Goal: Task Accomplishment & Management: Use online tool/utility

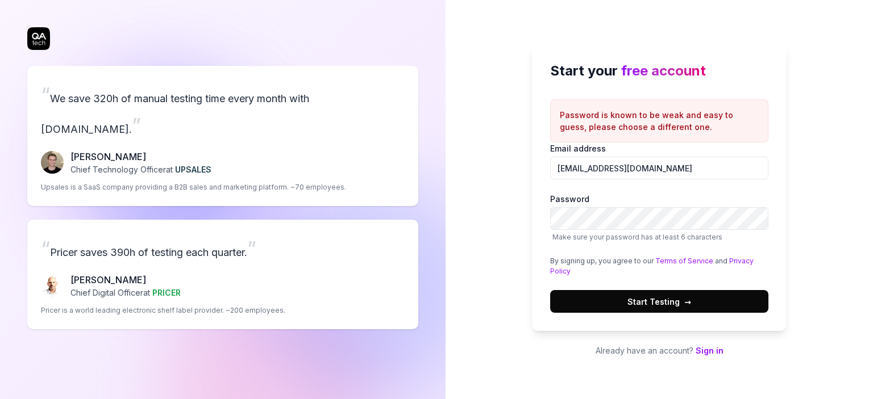
click at [550, 290] on button "Start Testing →" at bounding box center [659, 301] width 218 height 23
click at [623, 302] on button "Start Testing →" at bounding box center [659, 301] width 218 height 23
click at [550, 290] on button "Start Testing →" at bounding box center [659, 301] width 218 height 23
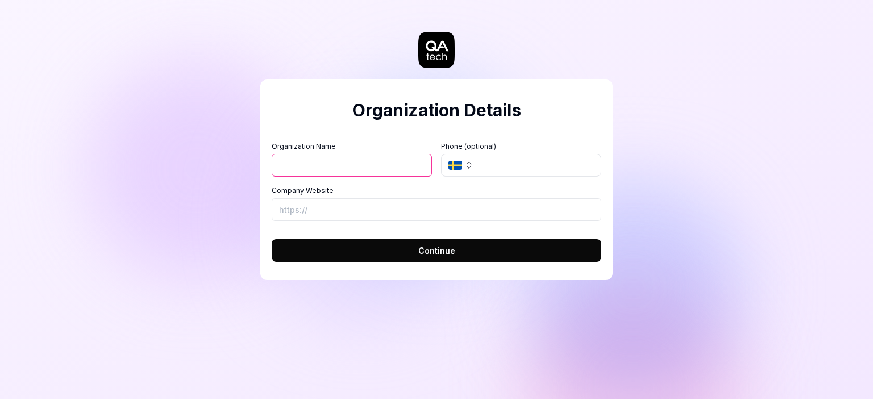
click at [320, 167] on input "Organization Name" at bounding box center [352, 165] width 160 height 23
type input "[PERSON_NAME]"
click at [495, 165] on input "tel" at bounding box center [538, 165] width 126 height 23
click at [395, 216] on input "Company Website" at bounding box center [436, 209] width 329 height 23
click at [379, 207] on input "Company Website" at bounding box center [436, 209] width 329 height 23
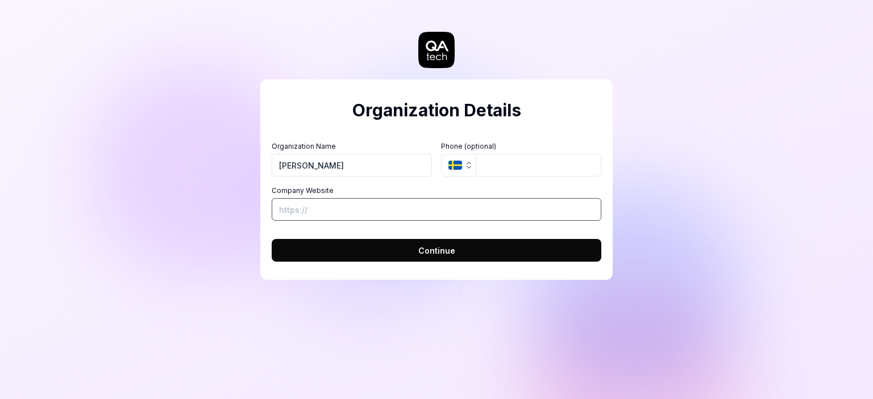
paste input "[URL][DOMAIN_NAME]"
click at [339, 211] on input "[URL][DOMAIN_NAME]" at bounding box center [436, 209] width 329 height 23
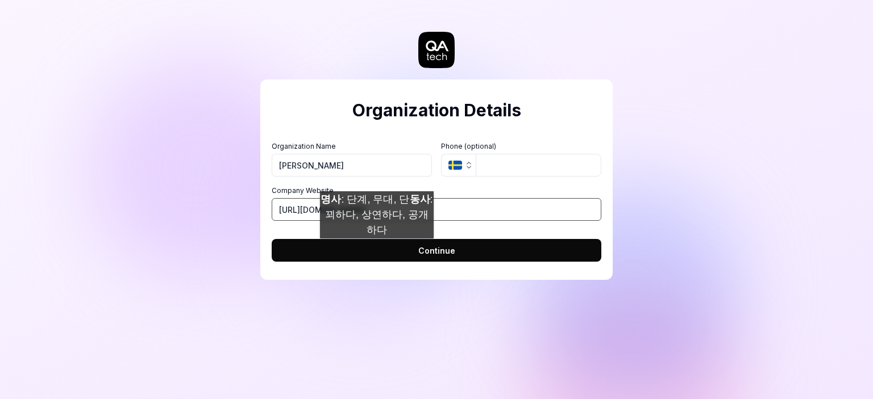
type input "[URL][DOMAIN_NAME]"
click at [377, 250] on button "Continue" at bounding box center [436, 250] width 329 height 23
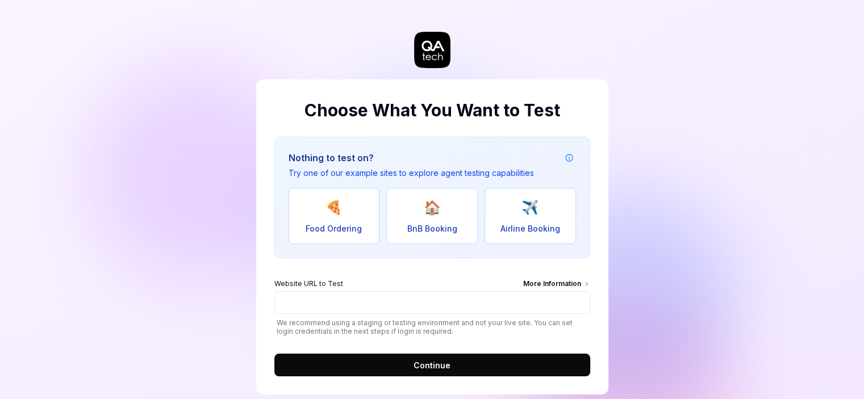
scroll to position [18, 0]
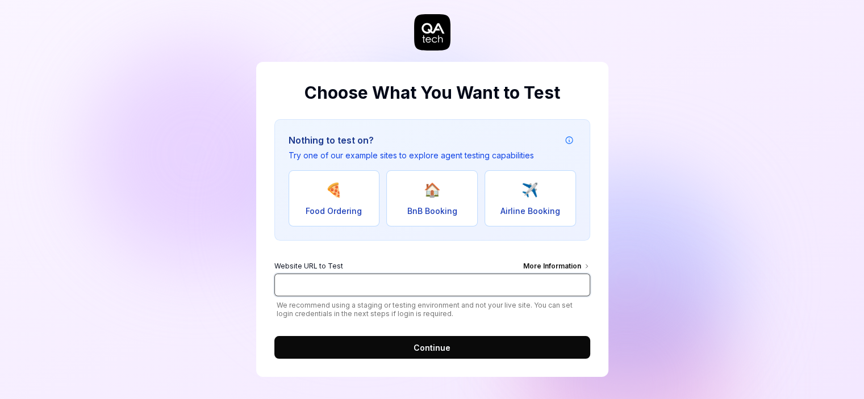
click at [395, 283] on input "Website URL to Test More Information" at bounding box center [432, 285] width 316 height 23
paste input "[URL][DOMAIN_NAME]"
type input "[URL][DOMAIN_NAME]"
click at [465, 343] on button "Continue" at bounding box center [432, 347] width 316 height 23
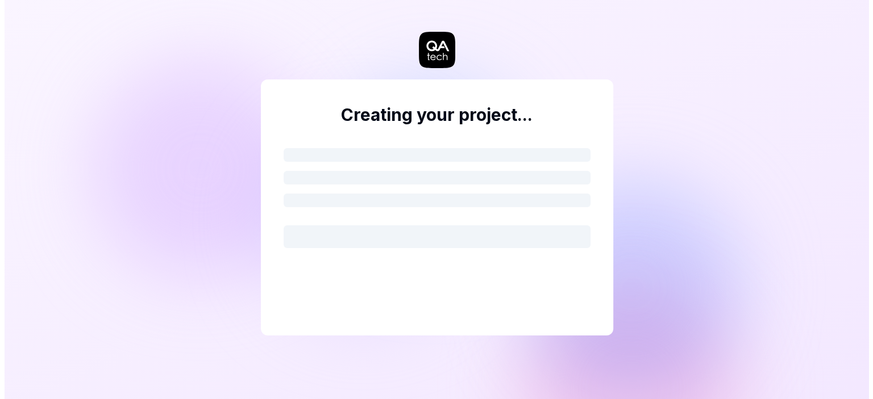
scroll to position [0, 0]
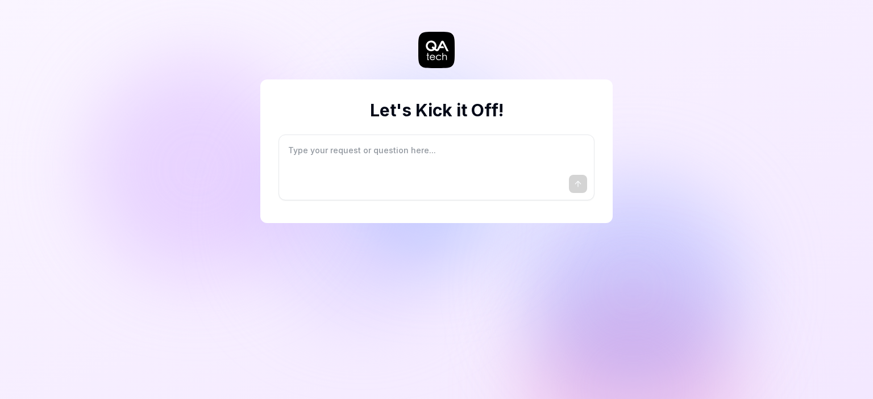
type textarea "*"
type textarea "I"
type textarea "*"
type textarea "I"
type textarea "*"
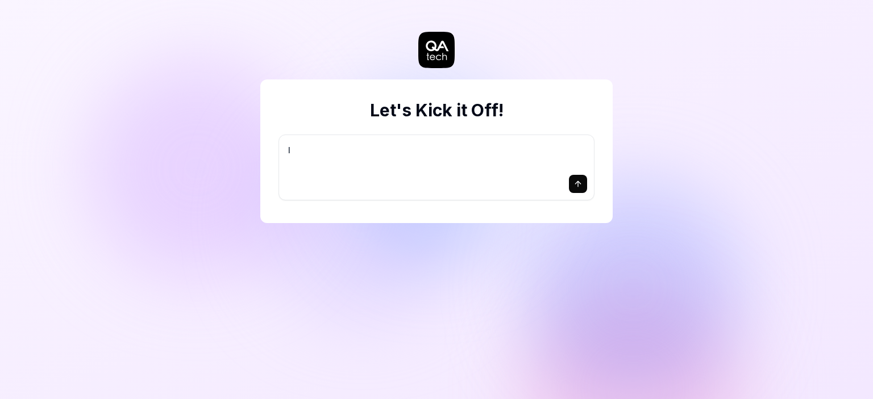
type textarea "I w"
type textarea "*"
type textarea "I wa"
type textarea "*"
type textarea "I wan"
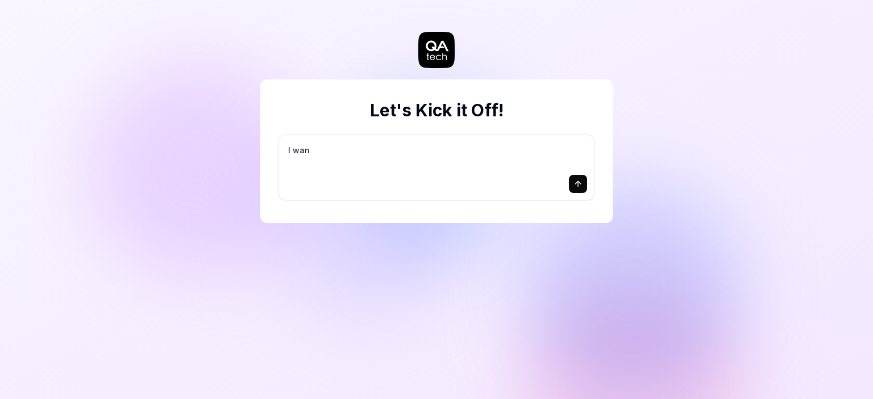
type textarea "*"
type textarea "I want"
type textarea "*"
type textarea "I want"
type textarea "*"
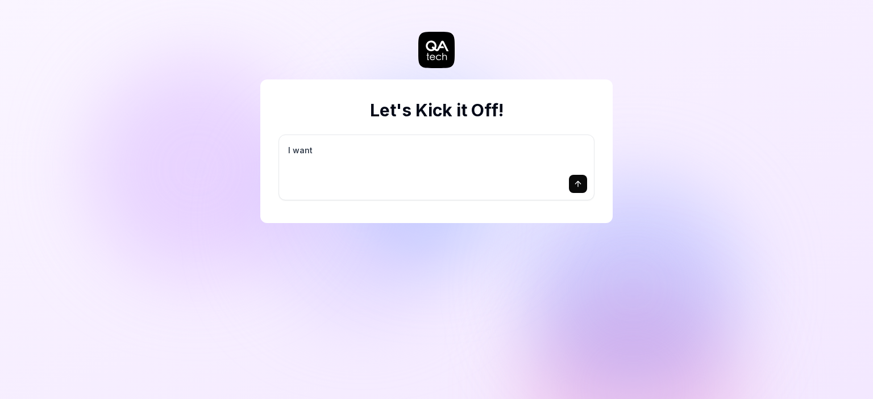
type textarea "I want a"
type textarea "*"
type textarea "I want a"
type textarea "*"
type textarea "I want a g"
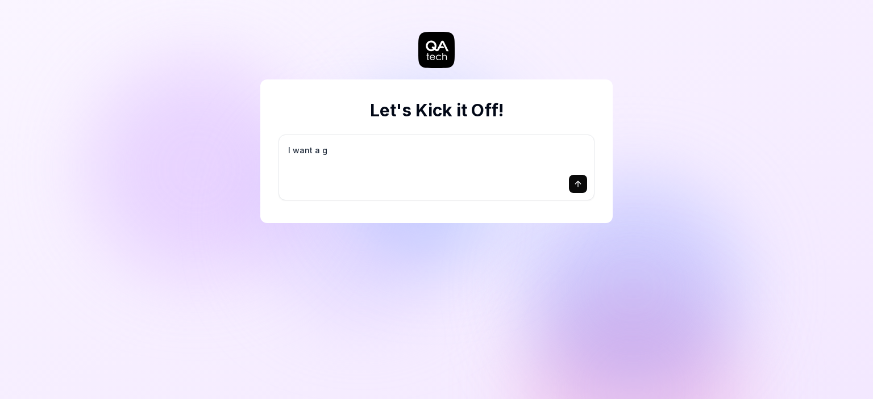
type textarea "*"
type textarea "I want a go"
type textarea "*"
type textarea "I want a goo"
type textarea "*"
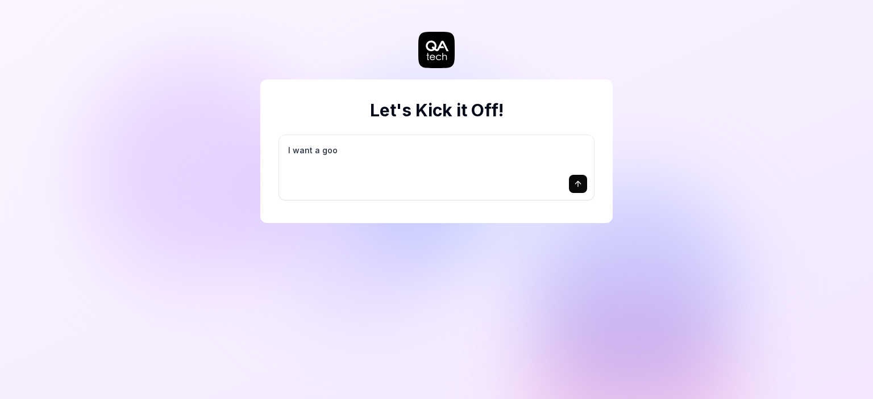
type textarea "I want a good"
type textarea "*"
type textarea "I want a good"
type textarea "*"
type textarea "I want a good t"
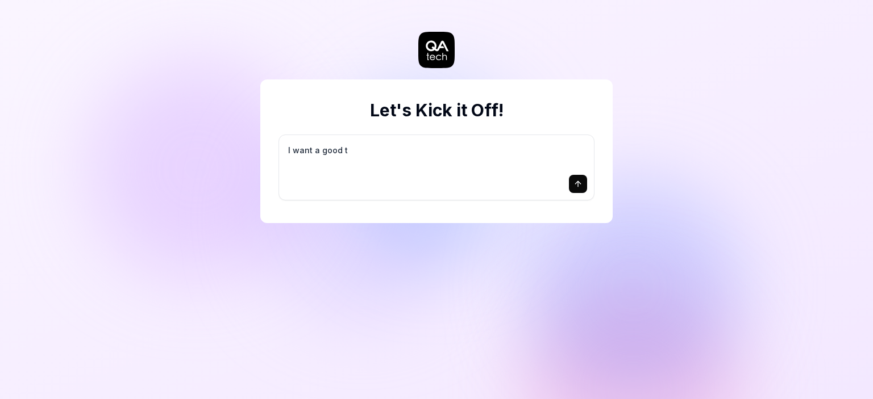
type textarea "*"
type textarea "I want a good te"
type textarea "*"
type textarea "I want a good tes"
type textarea "*"
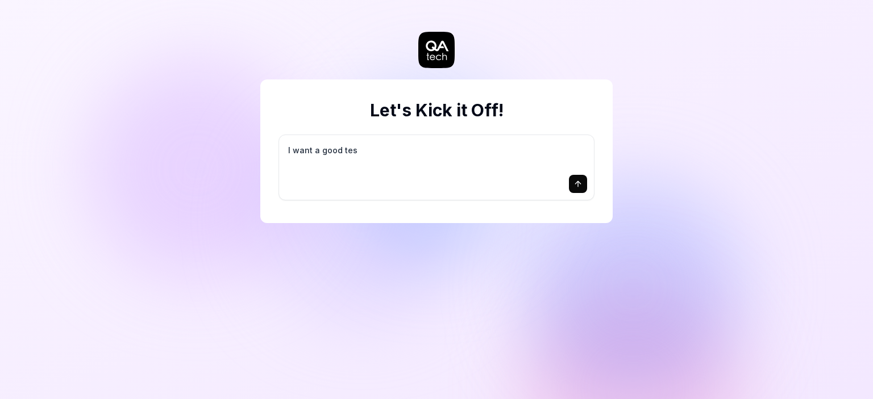
type textarea "I want a good test"
type textarea "*"
type textarea "I want a good test"
type textarea "*"
type textarea "I want a good test s"
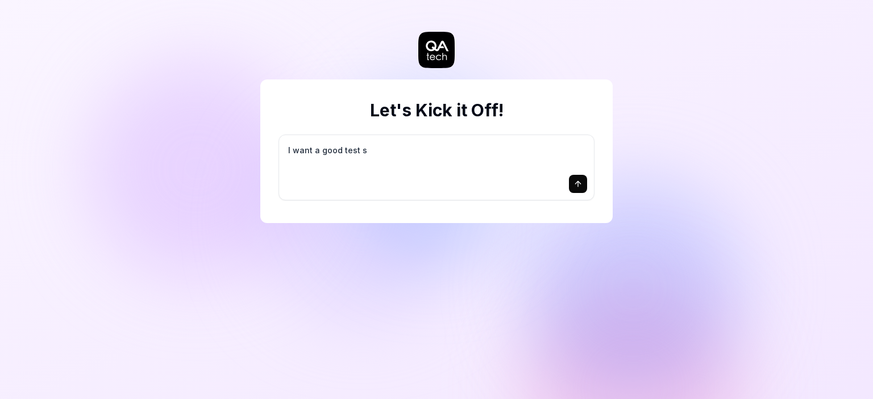
type textarea "*"
type textarea "I want a good test se"
type textarea "*"
type textarea "I want a good test set"
type textarea "*"
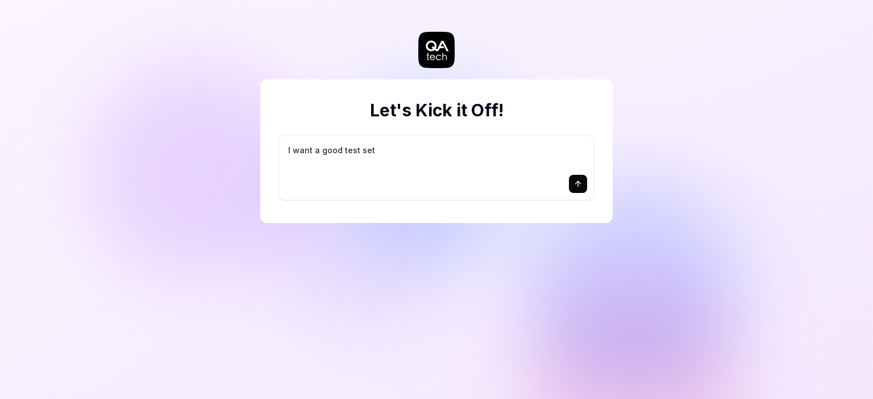
type textarea "I want a good test setu"
type textarea "*"
type textarea "I want a good test setup"
type textarea "*"
type textarea "I want a good test setup"
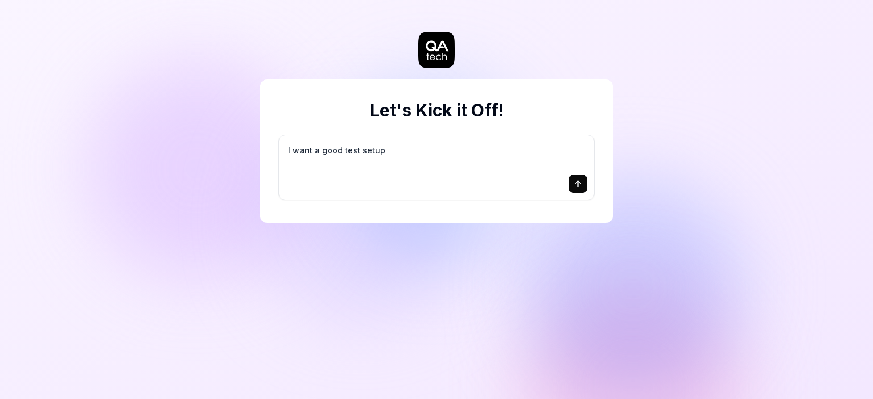
type textarea "*"
type textarea "I want a good test setup f"
type textarea "*"
type textarea "I want a good test setup fo"
type textarea "*"
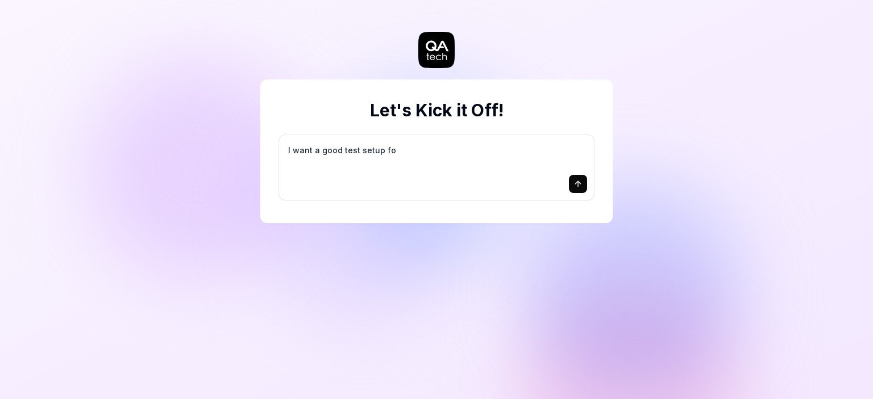
type textarea "I want a good test setup for"
type textarea "*"
type textarea "I want a good test setup for"
type textarea "*"
type textarea "I want a good test setup for m"
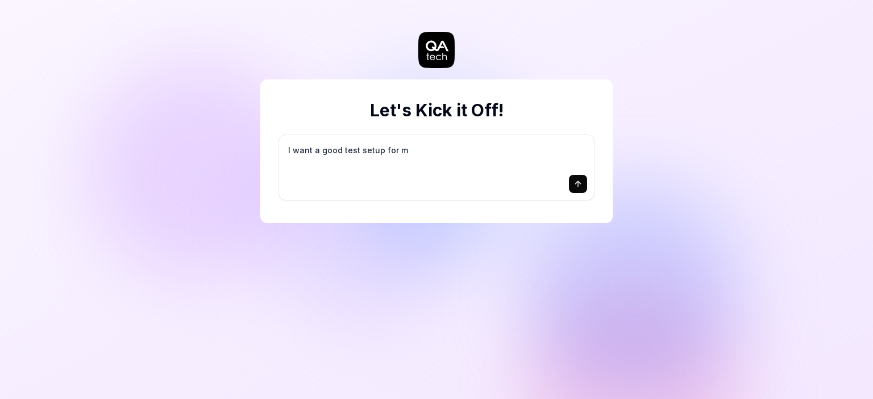
type textarea "*"
type textarea "I want a good test setup for my"
type textarea "*"
type textarea "I want a good test setup for my"
type textarea "*"
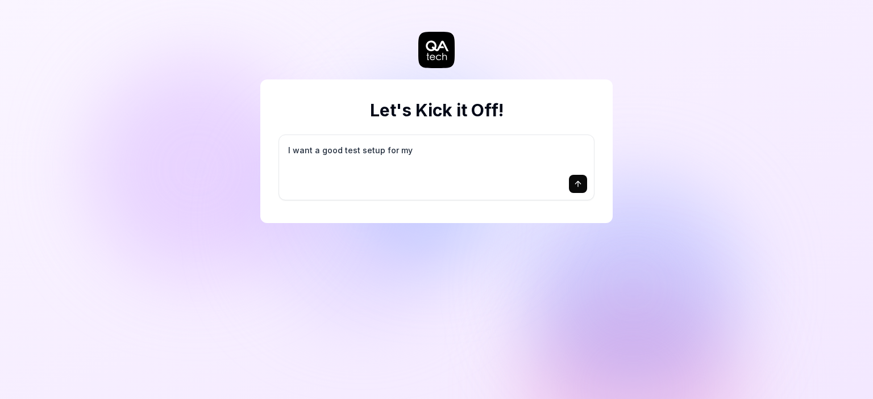
type textarea "I want a good test setup for my s"
type textarea "*"
type textarea "I want a good test setup for my si"
type textarea "*"
type textarea "I want a good test setup for my sit"
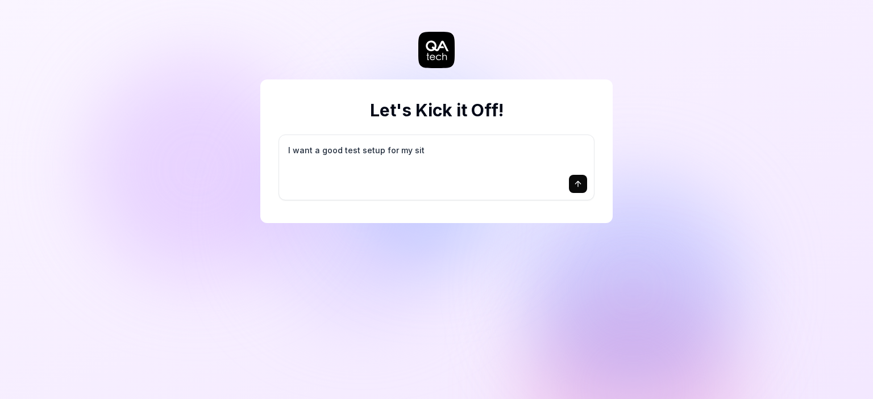
type textarea "*"
type textarea "I want a good test setup for my site"
type textarea "*"
type textarea "I want a good test setup for my site"
type textarea "*"
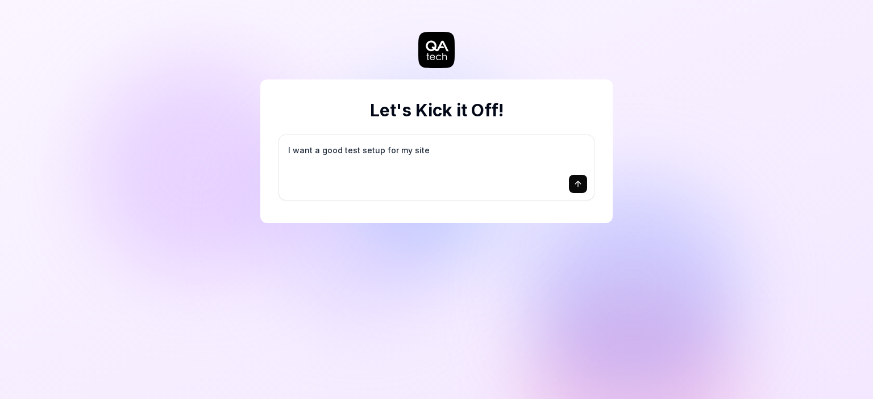
type textarea "I want a good test setup for my site -"
type textarea "*"
type textarea "I want a good test setup for my site -"
type textarea "*"
type textarea "I want a good test setup for my site - h"
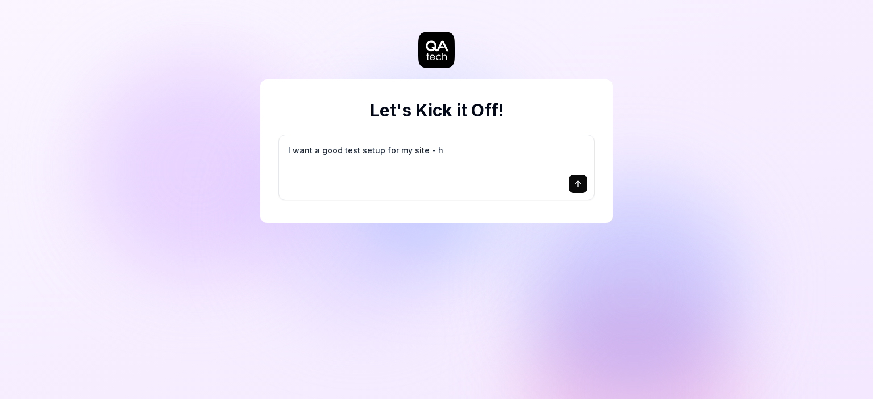
type textarea "*"
type textarea "I want a good test setup for my site - he"
type textarea "*"
type textarea "I want a good test setup for my site - hel"
type textarea "*"
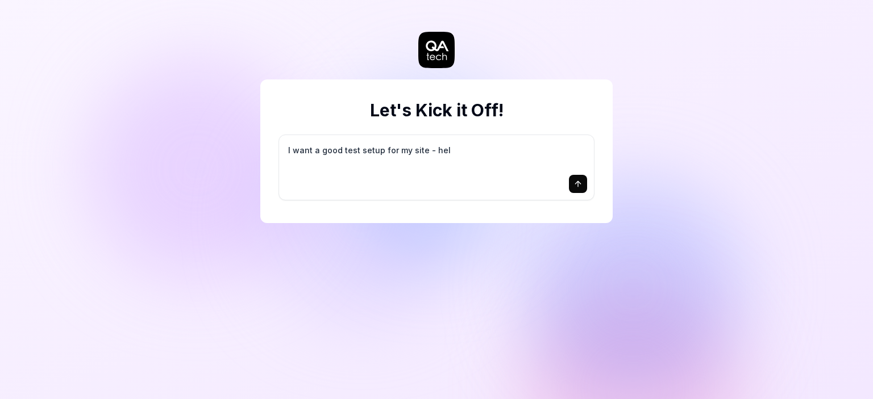
type textarea "I want a good test setup for my site - help"
type textarea "*"
type textarea "I want a good test setup for my site - help"
type textarea "*"
type textarea "I want a good test setup for my site - help m"
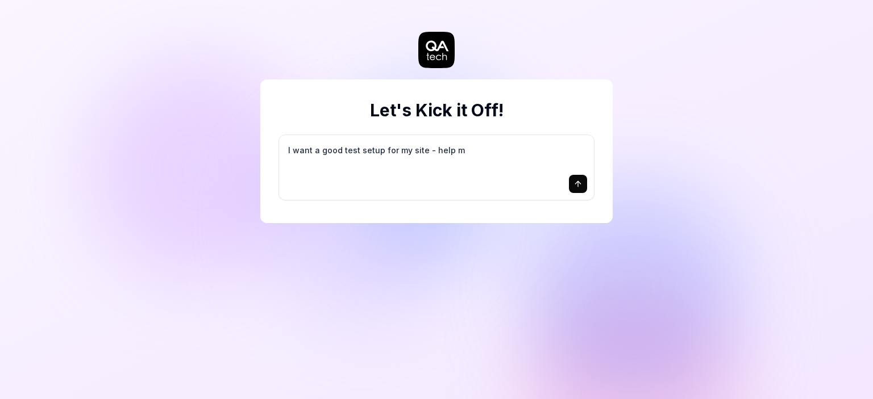
type textarea "*"
type textarea "I want a good test setup for my site - help me"
type textarea "*"
type textarea "I want a good test setup for my site - help me"
type textarea "*"
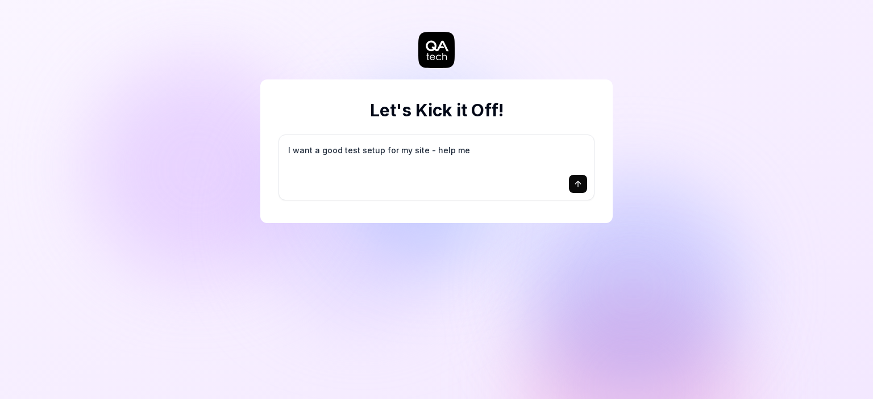
type textarea "I want a good test setup for my site - help me c"
type textarea "*"
type textarea "I want a good test setup for my site - help me cr"
type textarea "*"
type textarea "I want a good test setup for my site - help me cre"
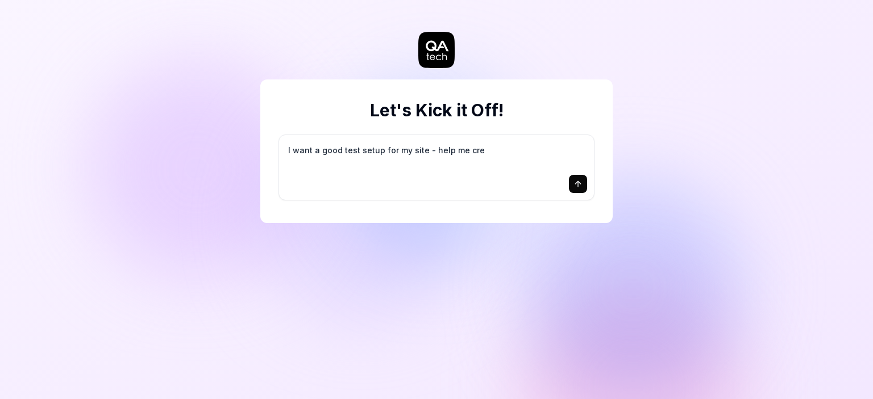
type textarea "*"
type textarea "I want a good test setup for my site - help me crea"
type textarea "*"
type textarea "I want a good test setup for my site - help me creat"
type textarea "*"
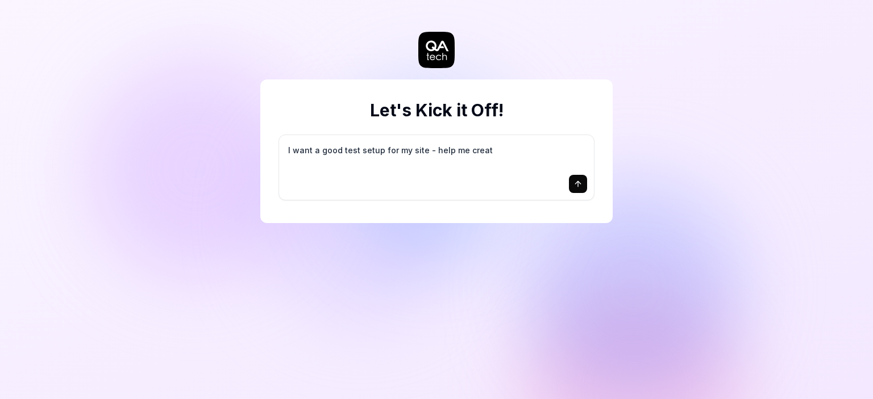
type textarea "I want a good test setup for my site - help me create"
type textarea "*"
type textarea "I want a good test setup for my site - help me create"
type textarea "*"
type textarea "I want a good test setup for my site - help me create t"
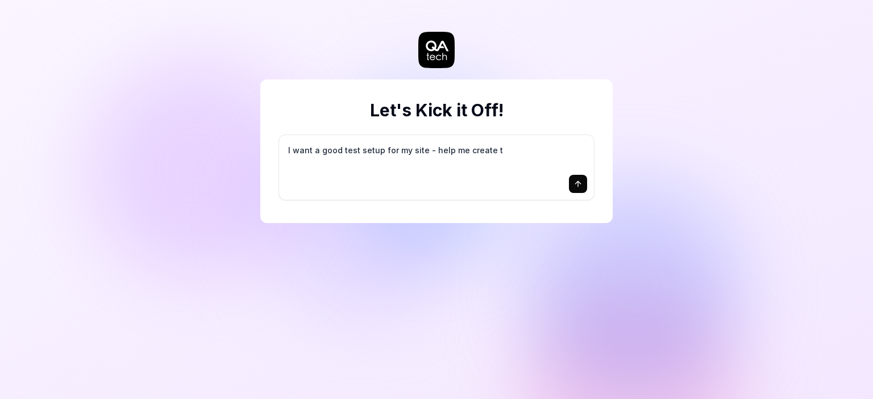
type textarea "*"
type textarea "I want a good test setup for my site - help me create th"
type textarea "*"
type textarea "I want a good test setup for my site - help me create the"
type textarea "*"
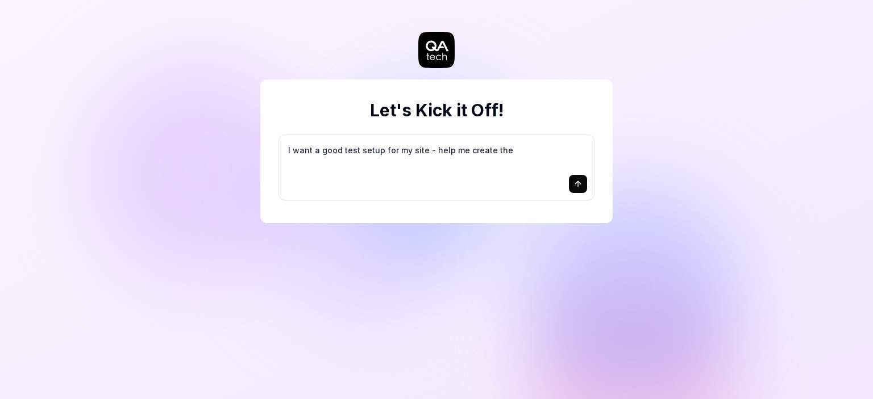
type textarea "I want a good test setup for my site - help me create the"
type textarea "*"
type textarea "I want a good test setup for my site - help me create the f"
type textarea "*"
type textarea "I want a good test setup for my site - help me create the fi"
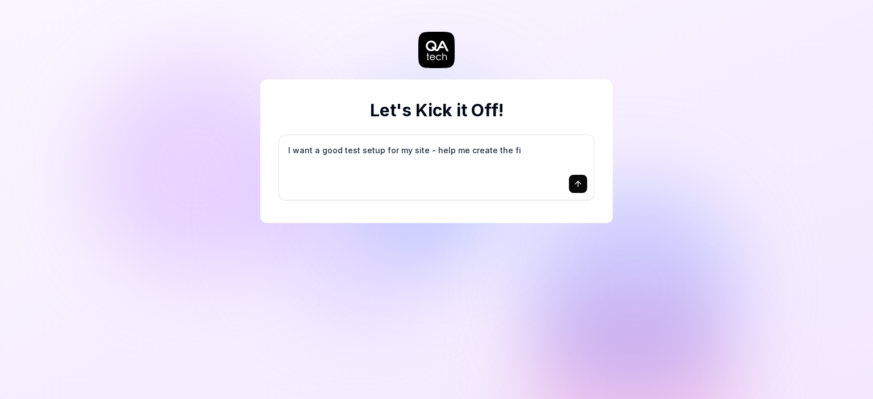
type textarea "*"
type textarea "I want a good test setup for my site - help me create the fir"
type textarea "*"
type textarea "I want a good test setup for my site - help me create the firs"
type textarea "*"
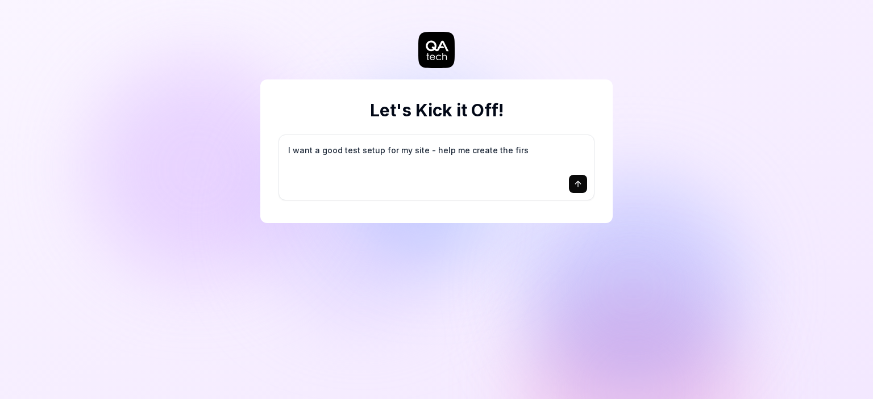
type textarea "I want a good test setup for my site - help me create the first"
type textarea "*"
type textarea "I want a good test setup for my site - help me create the first"
type textarea "*"
type textarea "I want a good test setup for my site - help me create the first 3"
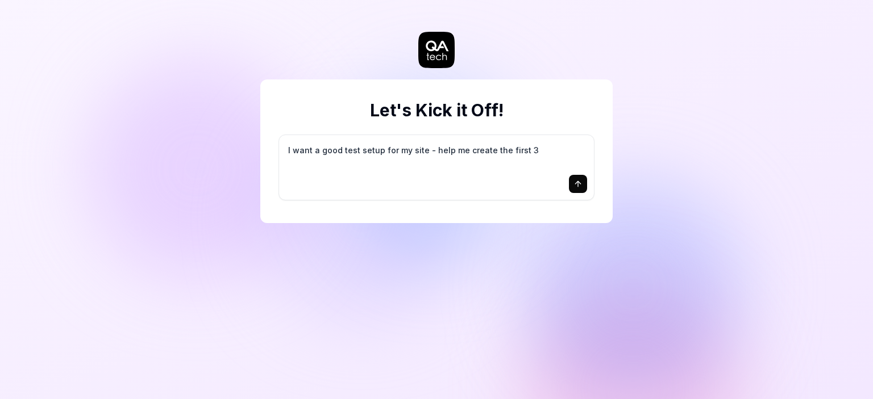
type textarea "*"
type textarea "I want a good test setup for my site - help me create the first 3-"
type textarea "*"
type textarea "I want a good test setup for my site - help me create the first 3-5"
type textarea "*"
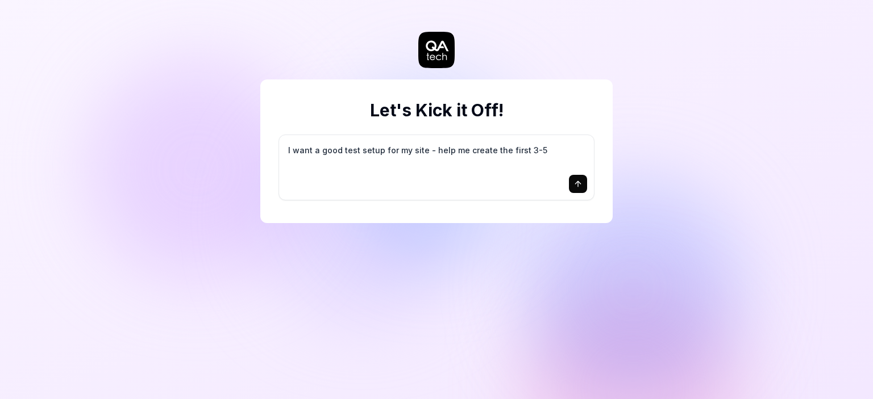
type textarea "I want a good test setup for my site - help me create the first 3-5"
type textarea "*"
type textarea "I want a good test setup for my site - help me create the first 3-5 t"
type textarea "*"
type textarea "I want a good test setup for my site - help me create the first 3-5 te"
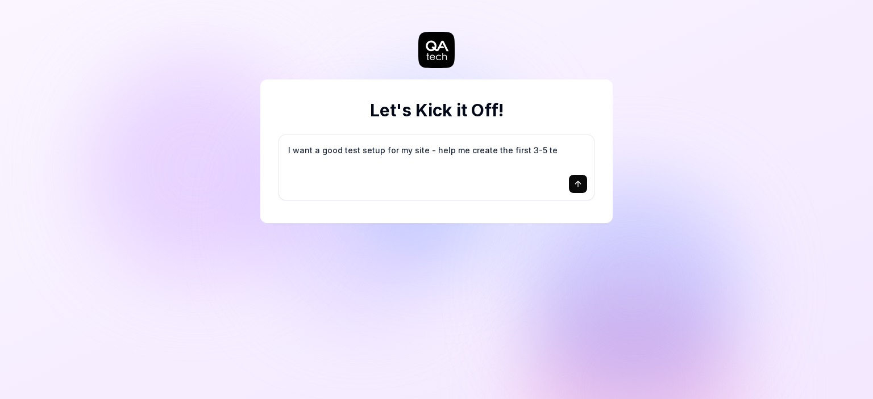
type textarea "*"
type textarea "I want a good test setup for my site - help me create the first 3-5 tes"
type textarea "*"
type textarea "I want a good test setup for my site - help me create the first 3-5 test"
type textarea "*"
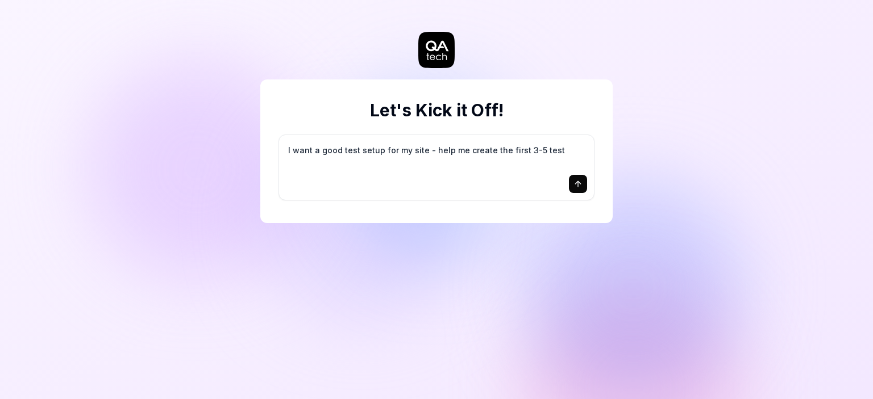
type textarea "I want a good test setup for my site - help me create the first 3-5 test"
type textarea "*"
type textarea "I want a good test setup for my site - help me create the first 3-5 test c"
type textarea "*"
type textarea "I want a good test setup for my site - help me create the first 3-5 test ca"
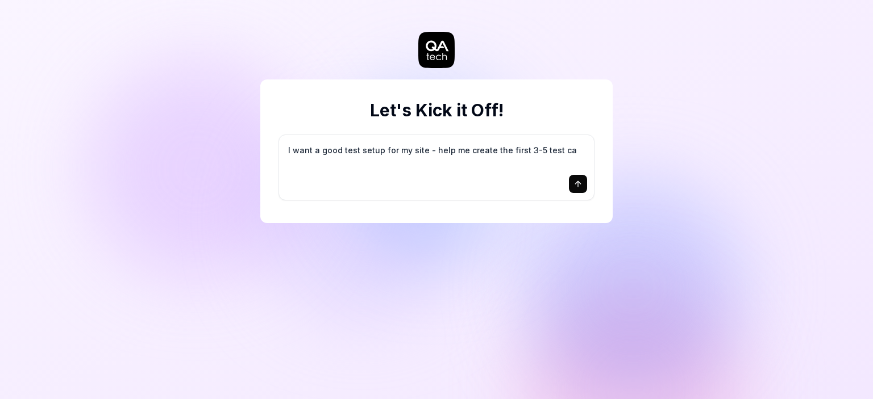
type textarea "*"
type textarea "I want a good test setup for my site - help me create the first 3-5 test cas"
type textarea "*"
type textarea "I want a good test setup for my site - help me create the first 3-5 test case"
type textarea "*"
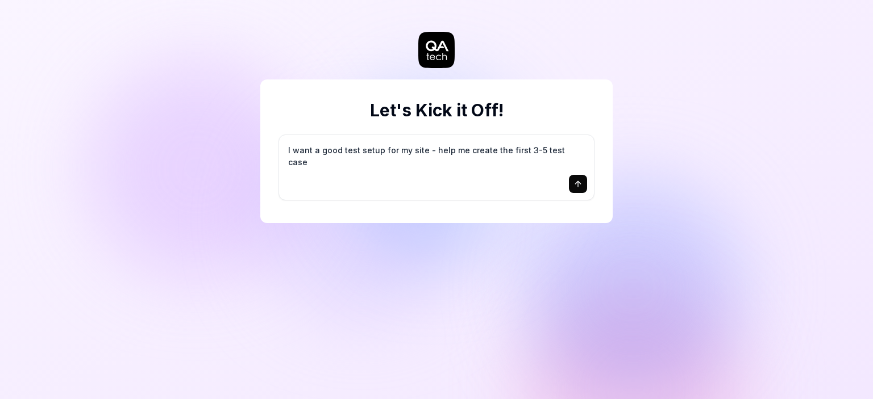
type textarea "I want a good test setup for my site - help me create the first 3-5 test cases"
click at [461, 156] on textarea "I want a good test setup for my site - help me create the first 3-5 test cases" at bounding box center [436, 156] width 301 height 28
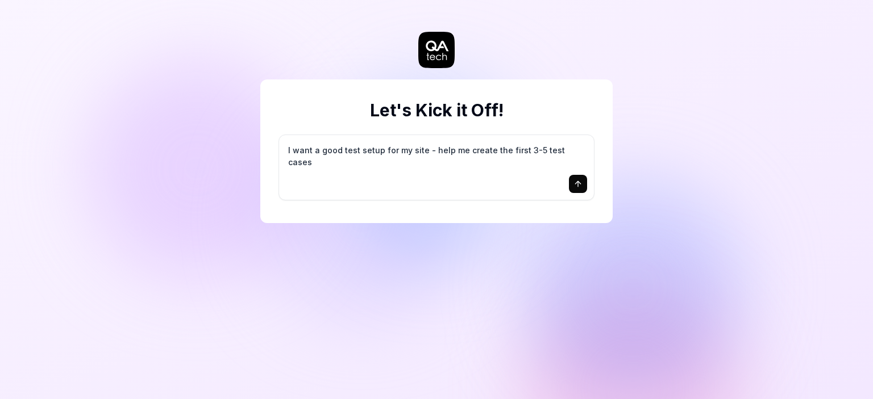
click at [458, 163] on textarea "I want a good test setup for my site - help me create the first 3-5 test cases" at bounding box center [436, 156] width 301 height 28
click at [578, 189] on button "submit" at bounding box center [578, 184] width 18 height 18
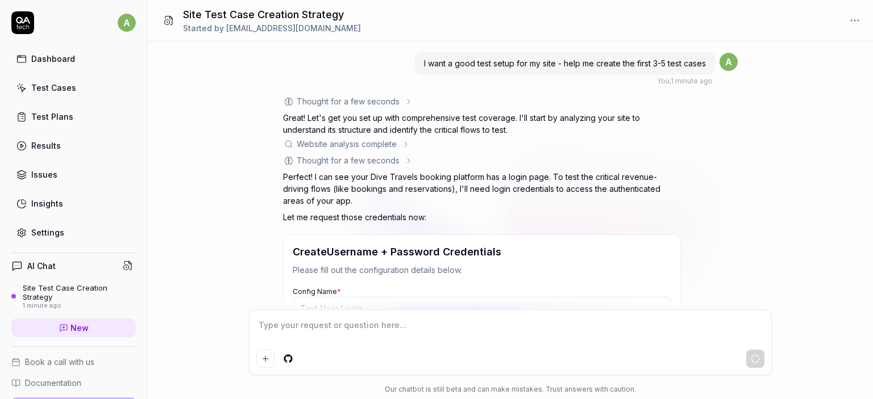
scroll to position [214, 0]
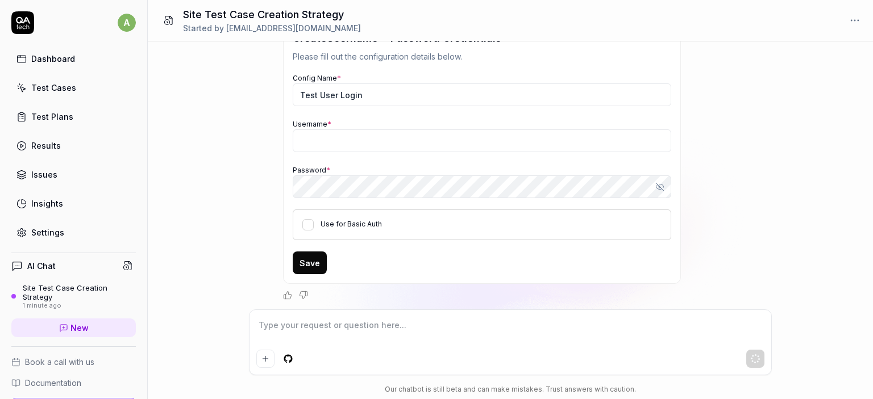
type textarea "*"
type input "[EMAIL_ADDRESS][DOMAIN_NAME]"
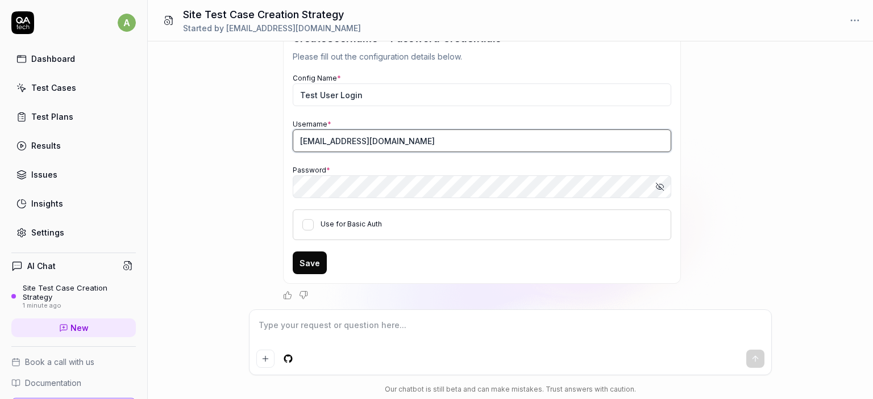
click at [173, 109] on div "I want a good test setup for my site - help me create the first 3-5 test cases …" at bounding box center [510, 175] width 725 height 268
type textarea "*"
type input "admin2"
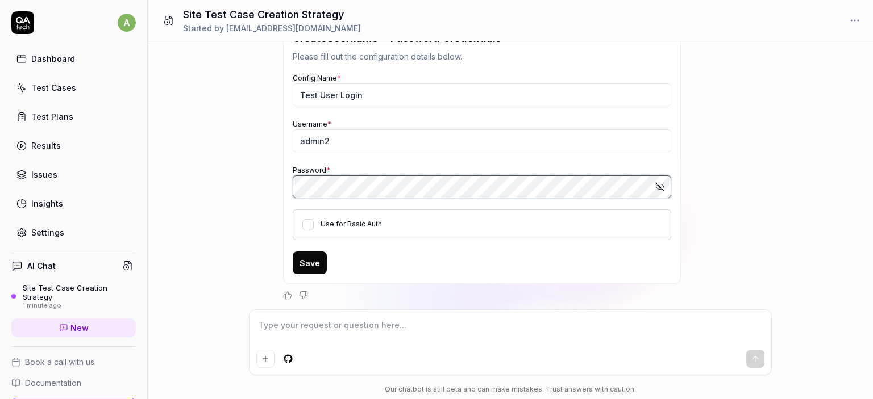
click at [293, 252] on button "Save" at bounding box center [310, 263] width 34 height 23
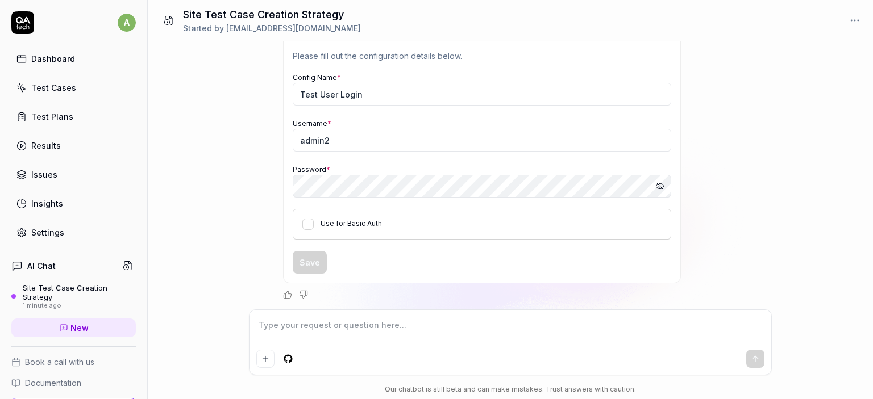
scroll to position [0, 0]
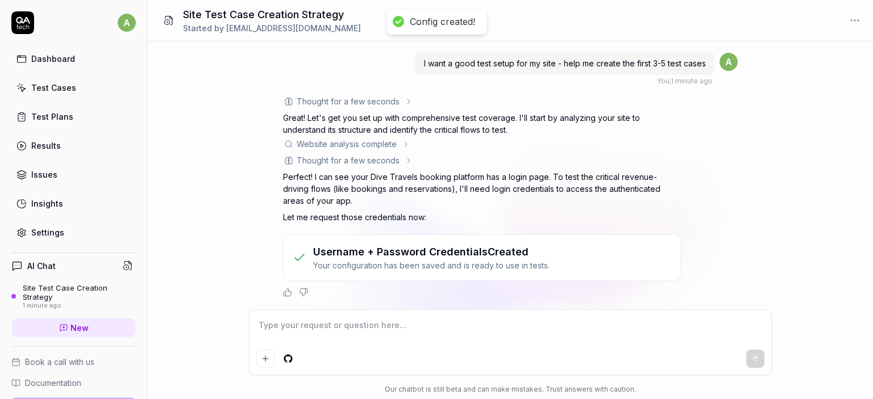
click at [666, 243] on div "Username + Password Credentials Created Your configuration has been saved and i…" at bounding box center [482, 258] width 398 height 47
click at [349, 332] on textarea at bounding box center [510, 331] width 508 height 28
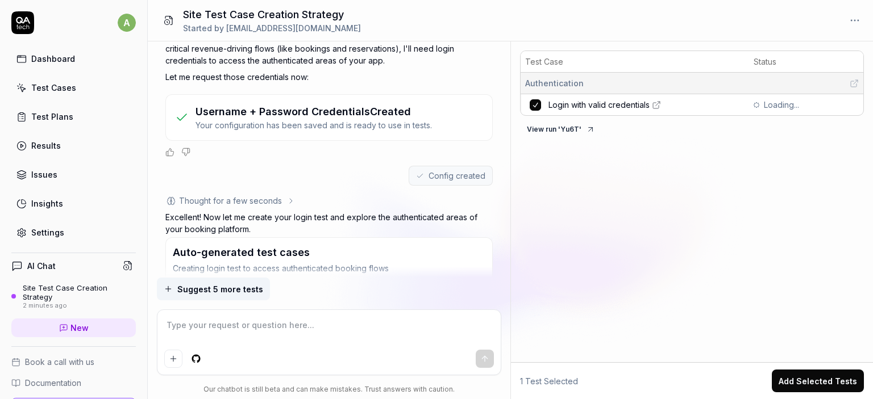
scroll to position [232, 0]
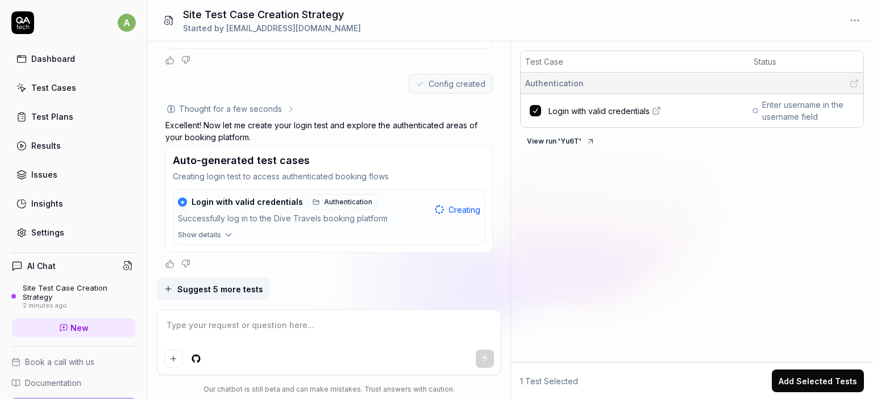
click at [270, 332] on textarea at bounding box center [328, 331] width 329 height 28
click at [255, 293] on span "Suggest 5 more tests" at bounding box center [220, 289] width 86 height 12
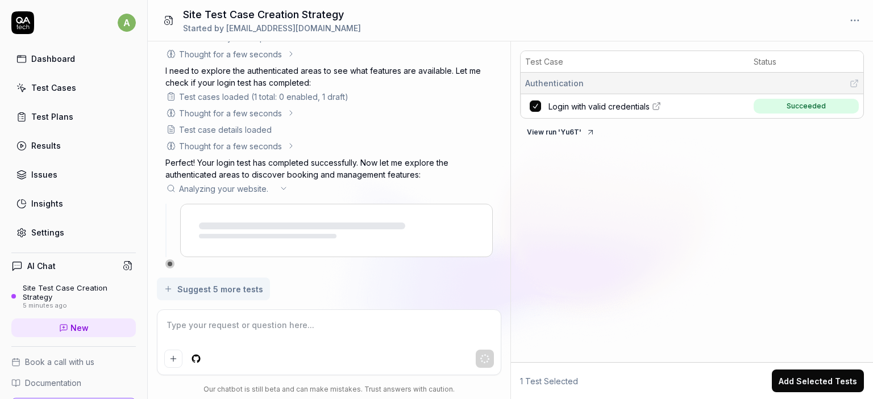
scroll to position [641, 0]
click at [276, 340] on textarea at bounding box center [328, 331] width 329 height 28
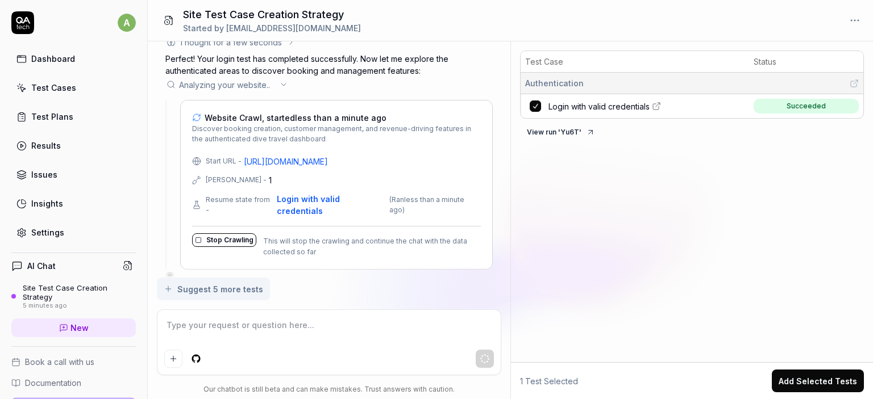
scroll to position [746, 0]
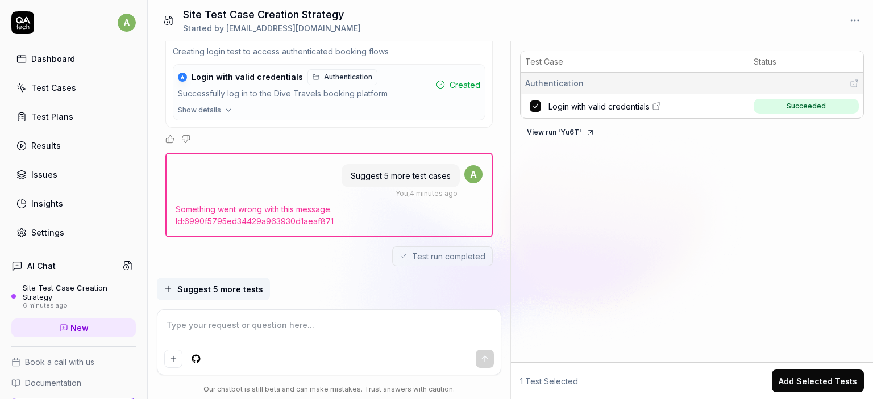
type textarea "*"
